Goal: Task Accomplishment & Management: Use online tool/utility

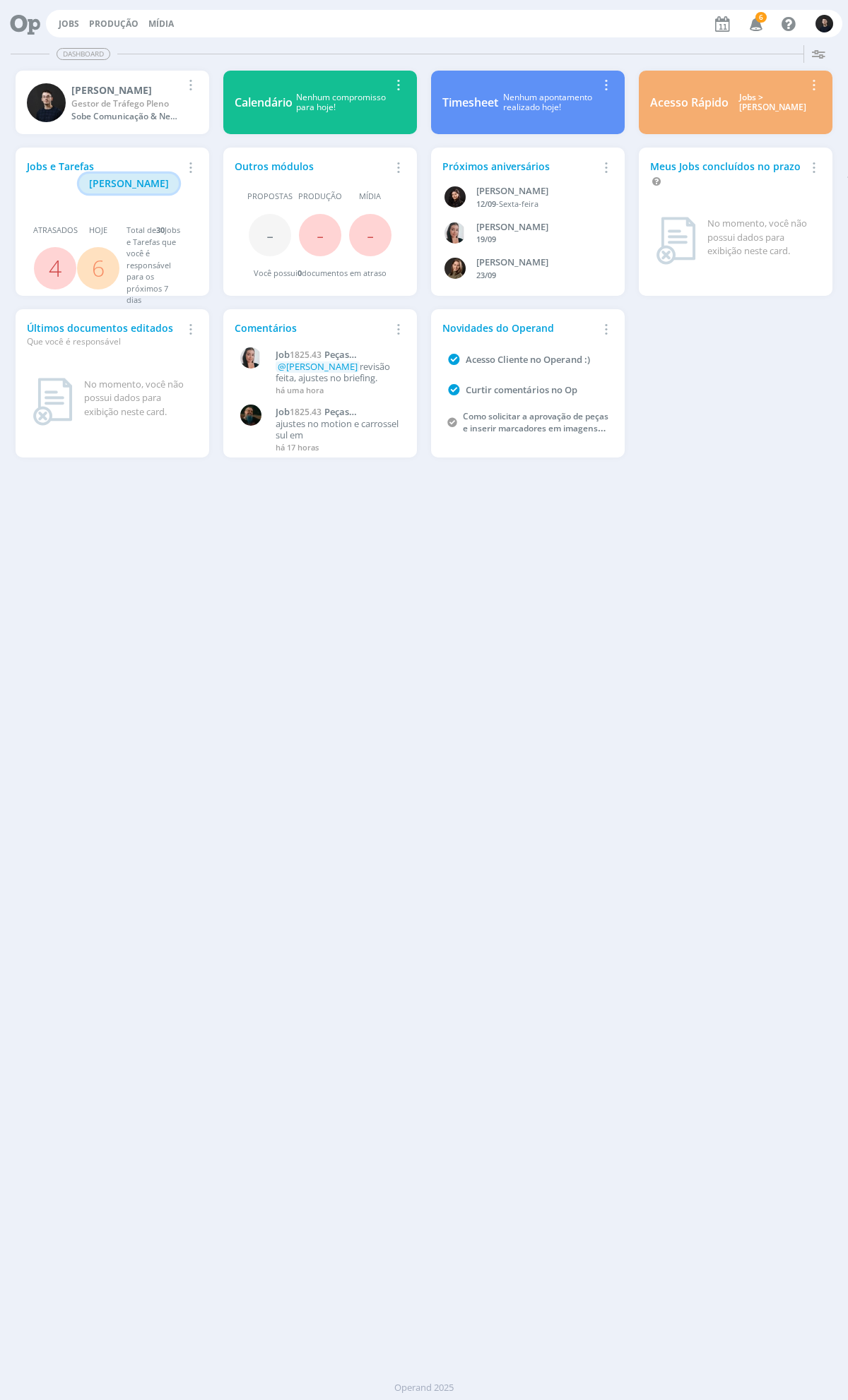
click at [148, 176] on span "[PERSON_NAME]" at bounding box center [129, 183] width 80 height 14
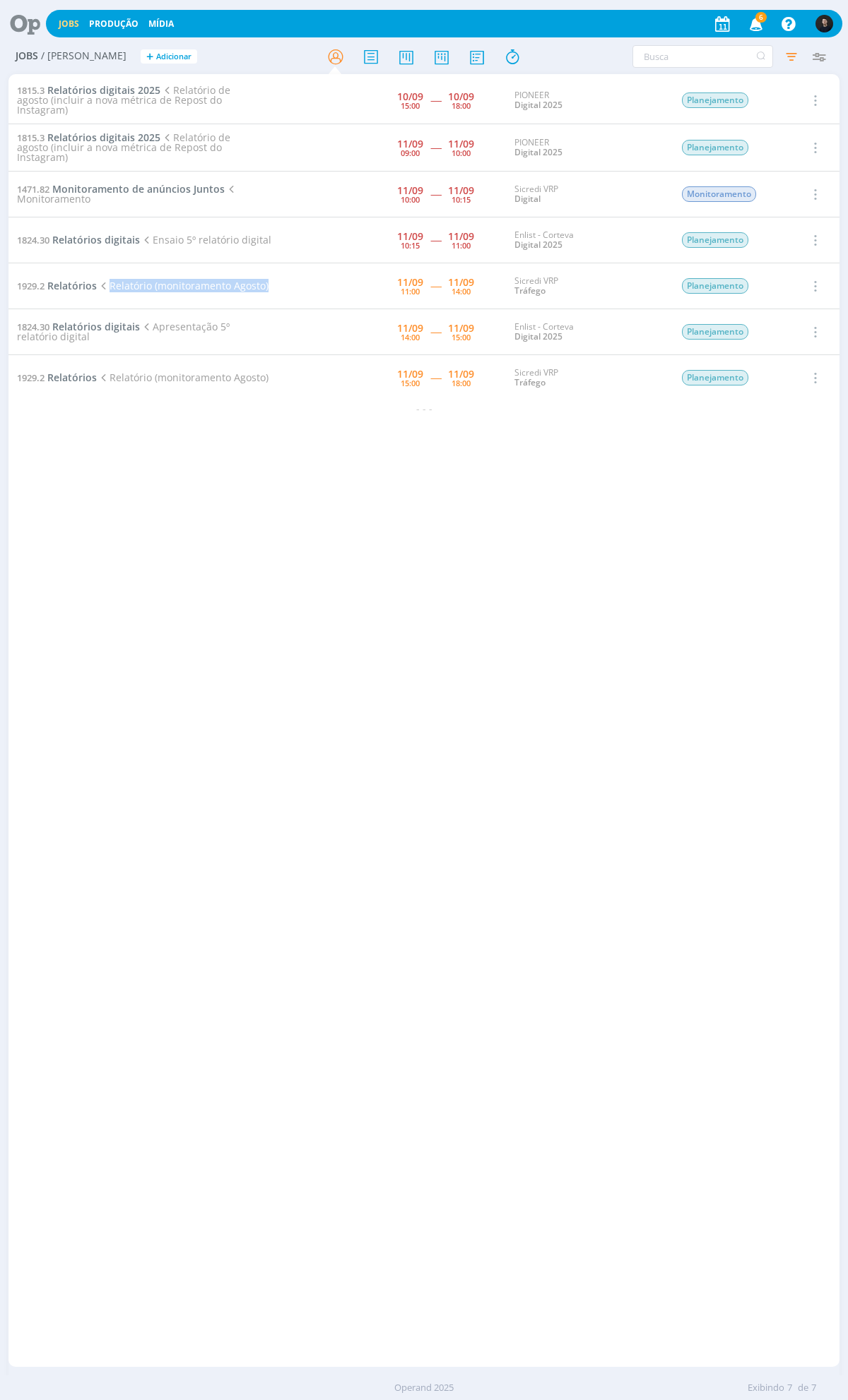
drag, startPoint x: 281, startPoint y: 290, endPoint x: 104, endPoint y: 282, distance: 177.2
click at [104, 282] on tr "1929.2 Relatórios Relatório (monitoramento Agosto) [DATE] 11:00 ----- [DATE] 14…" at bounding box center [424, 287] width 831 height 46
drag, startPoint x: 281, startPoint y: 328, endPoint x: 45, endPoint y: 329, distance: 236.0
click at [30, 327] on tr "1824.30 Relatórios digitais Apresentação 5º relatório digital [DATE] 14:00 ----…" at bounding box center [424, 332] width 831 height 46
click at [380, 428] on div "1815.3 Relatórios digitais 2025 Relatório de agosto (incluir a nova métrica de …" at bounding box center [424, 720] width 831 height 1287
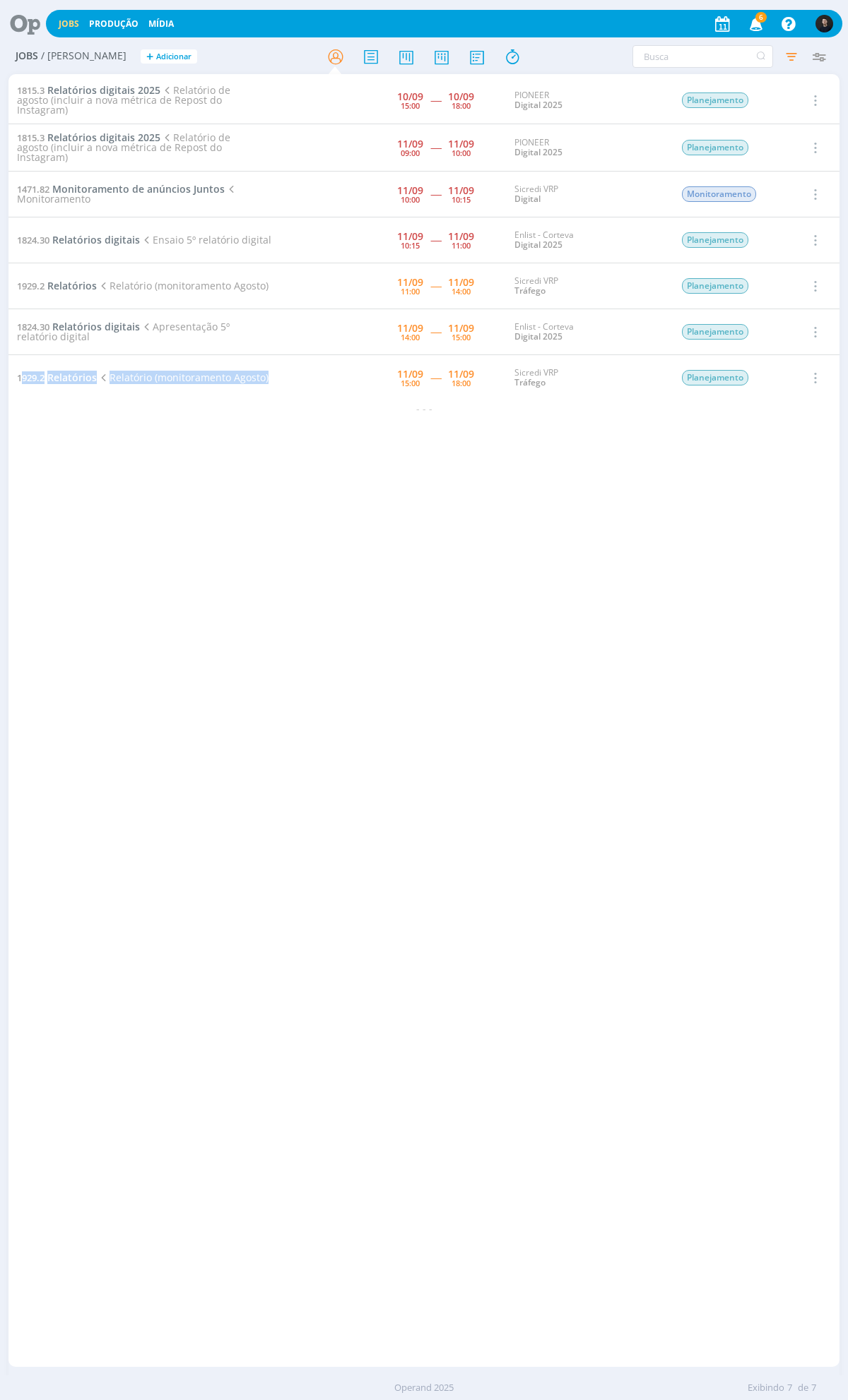
drag, startPoint x: 336, startPoint y: 392, endPoint x: 21, endPoint y: 364, distance: 316.2
click at [19, 364] on tr "1929.2 Relatórios Relatório (monitoramento Agosto) [DATE] 15:00 ----- [DATE] 18…" at bounding box center [424, 378] width 831 height 46
click at [269, 460] on div "1815.3 Relatórios digitais 2025 Relatório de agosto (incluir a nova métrica de …" at bounding box center [424, 720] width 831 height 1287
click at [468, 60] on icon at bounding box center [476, 57] width 25 height 27
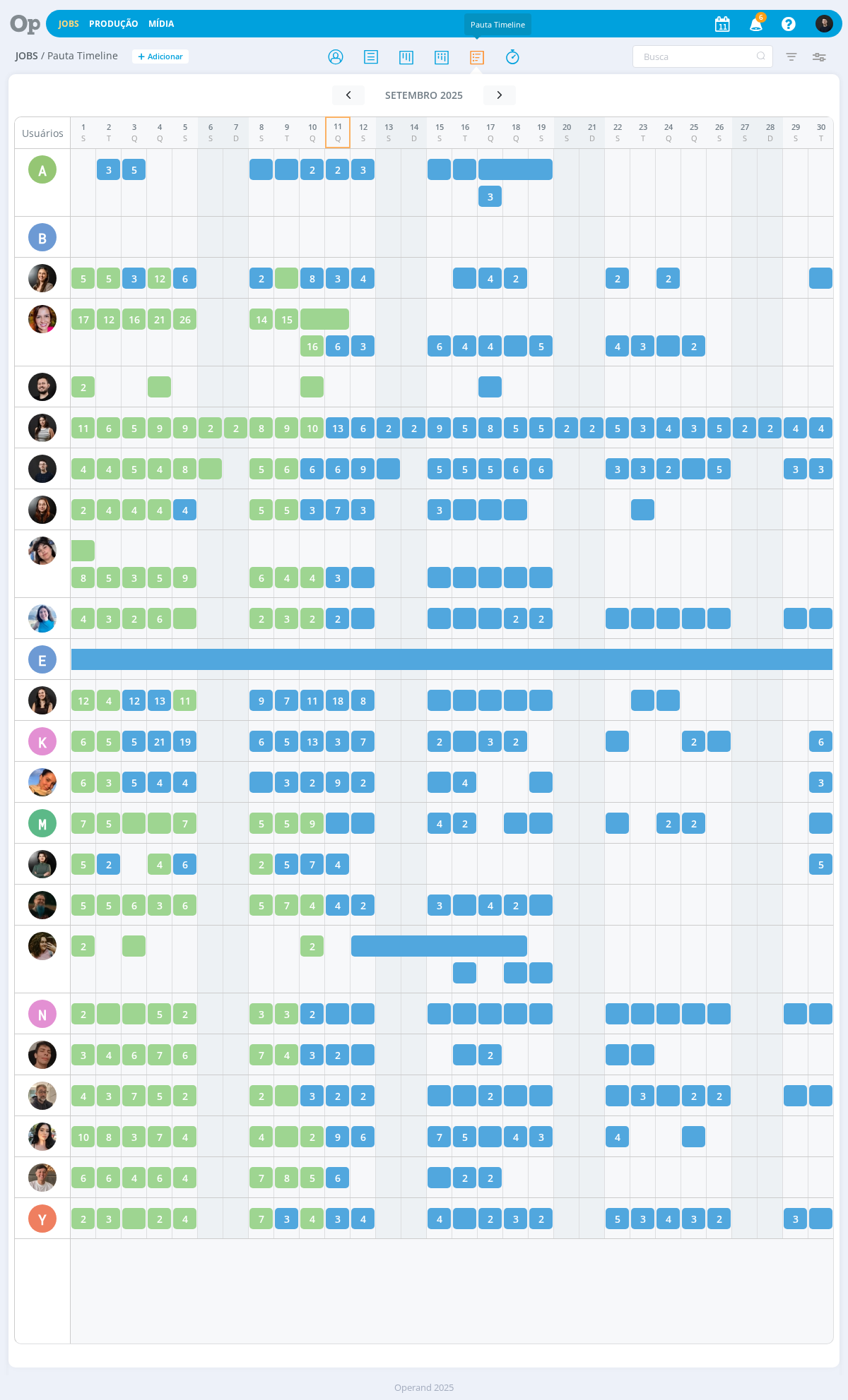
click at [262, 48] on h2 "Jobs / Pauta Timeline + Adicionar" at bounding box center [147, 54] width 263 height 30
